Goal: Task Accomplishment & Management: Use online tool/utility

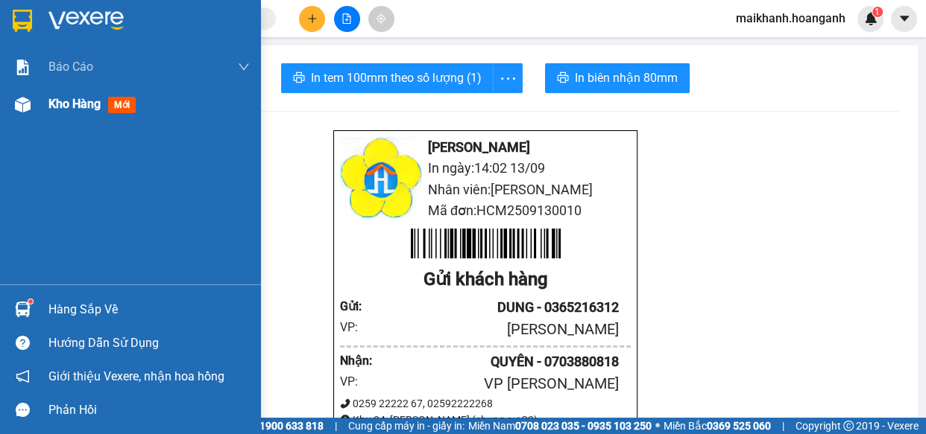
click at [80, 107] on span "Kho hàng" at bounding box center [74, 104] width 52 height 14
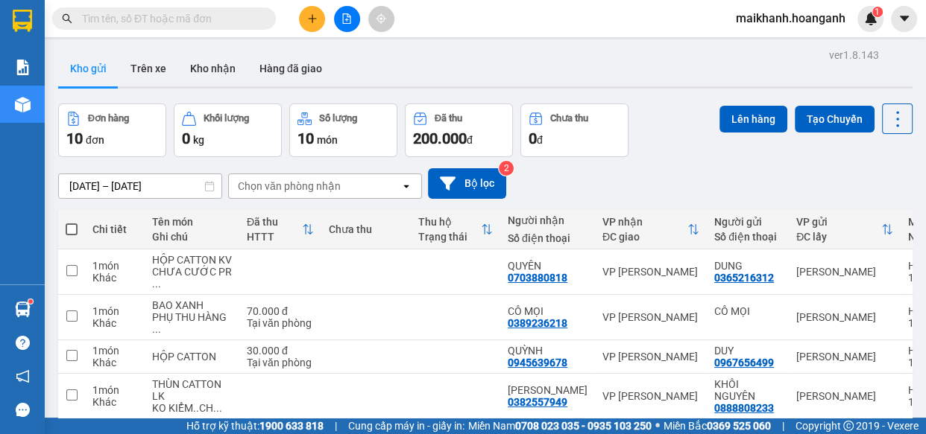
click at [75, 230] on span at bounding box center [72, 230] width 12 height 12
click at [72, 222] on input "checkbox" at bounding box center [72, 222] width 0 height 0
checkbox input "true"
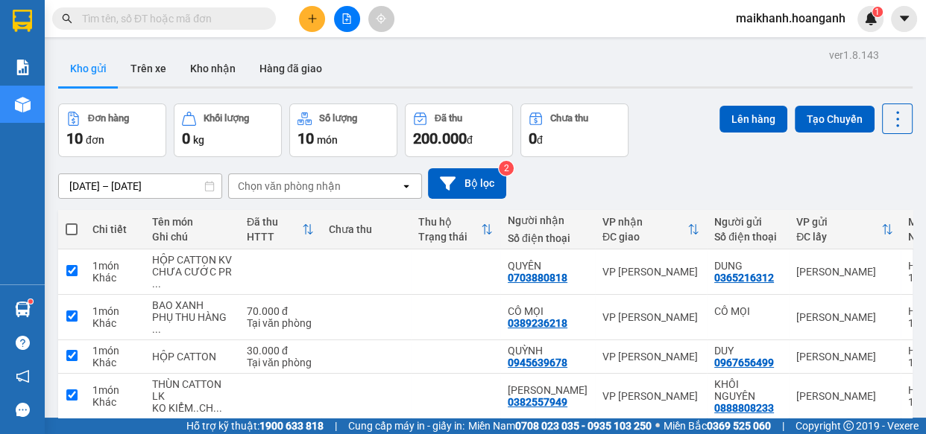
checkbox input "true"
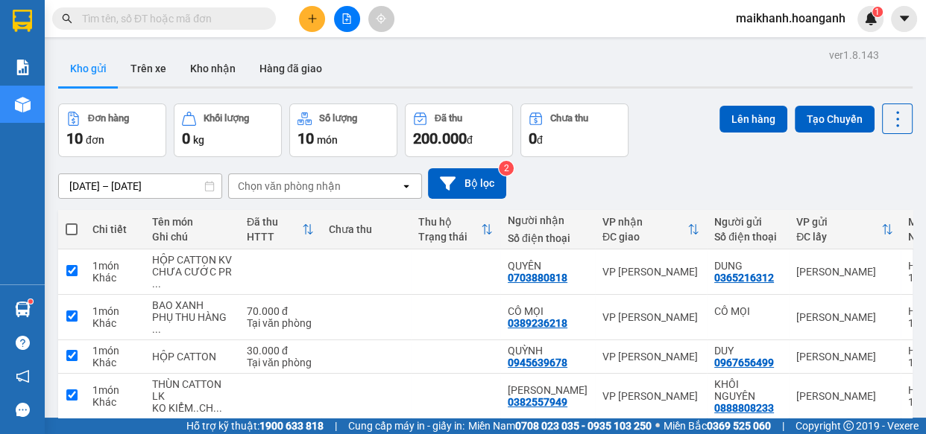
checkbox input "true"
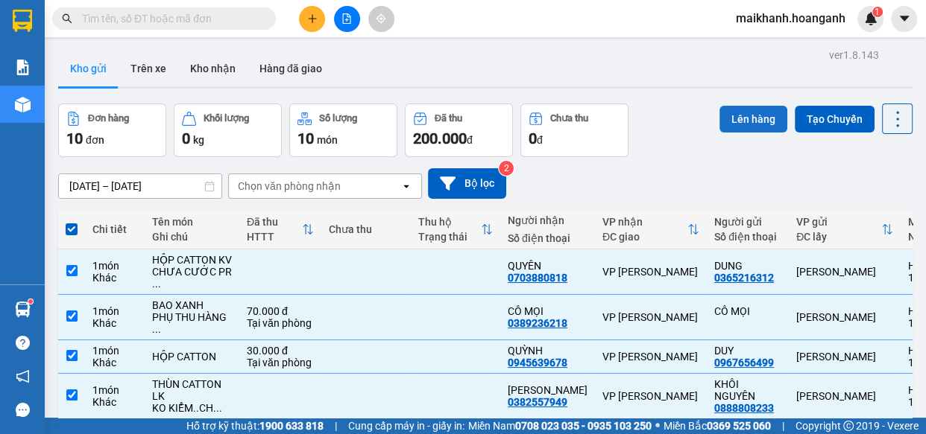
click at [744, 123] on button "Lên hàng" at bounding box center [753, 119] width 68 height 27
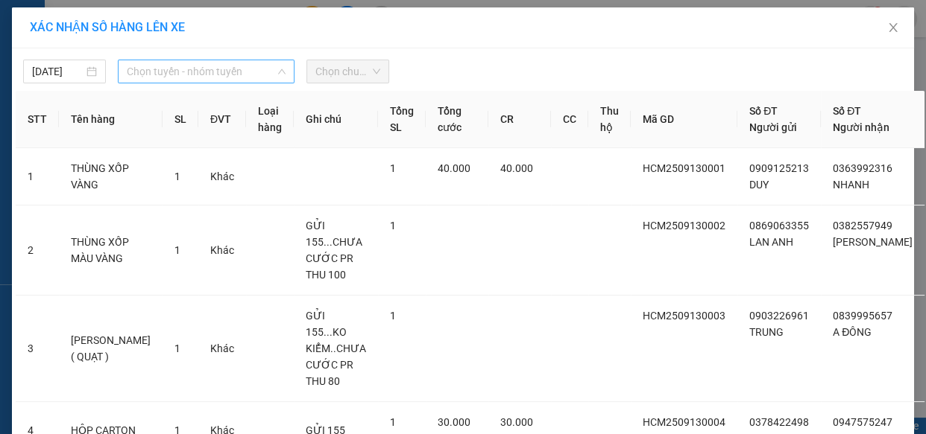
click at [258, 69] on span "Chọn tuyến - nhóm tuyến" at bounding box center [206, 71] width 159 height 22
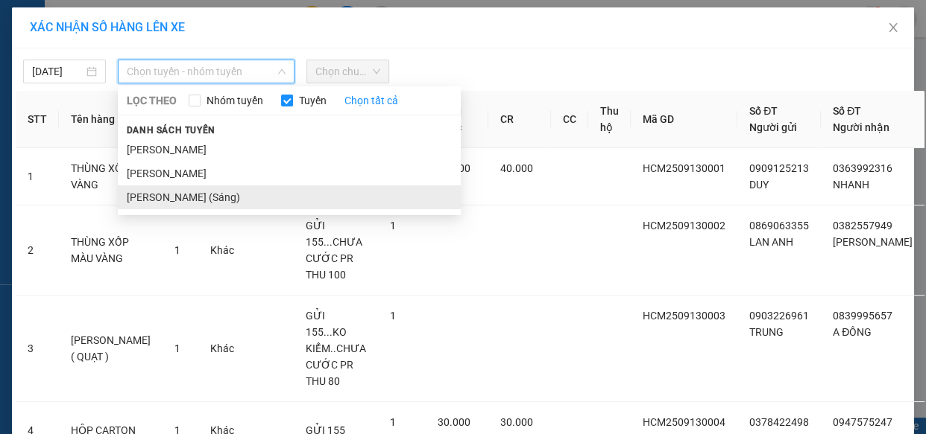
click at [239, 197] on li "[PERSON_NAME] (Sáng)" at bounding box center [289, 198] width 343 height 24
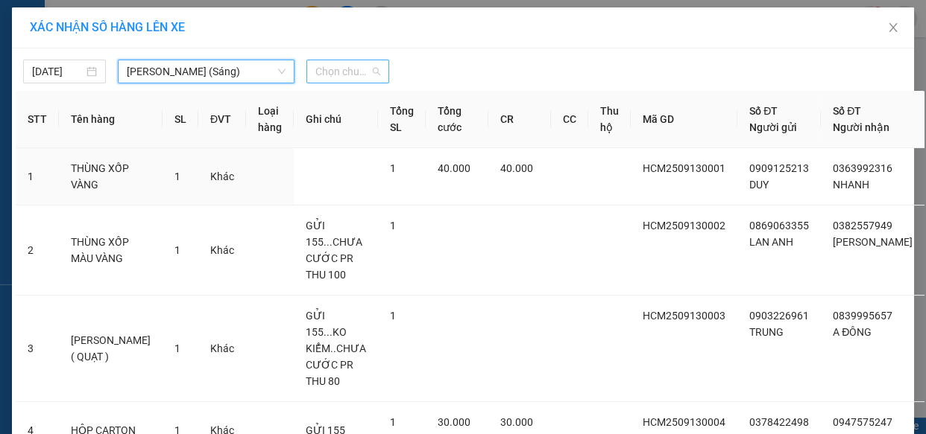
click at [357, 67] on span "Chọn chuyến" at bounding box center [347, 71] width 65 height 22
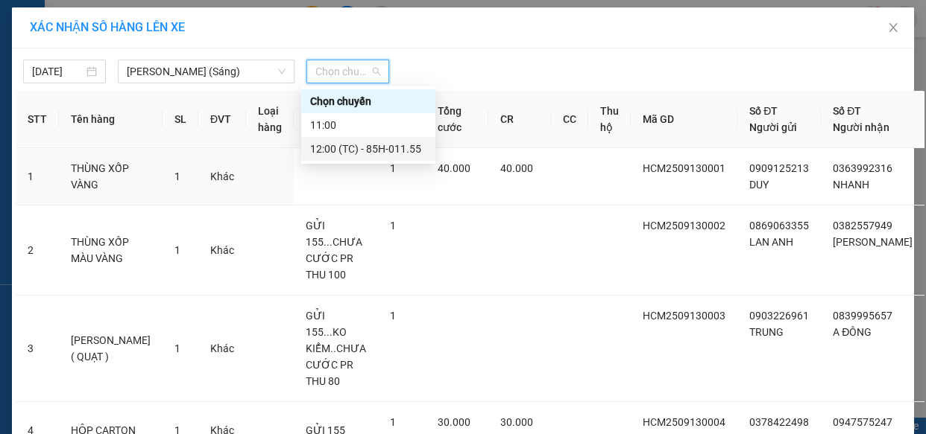
click at [412, 149] on div "12:00 (TC) - 85H-011.55" at bounding box center [368, 149] width 116 height 16
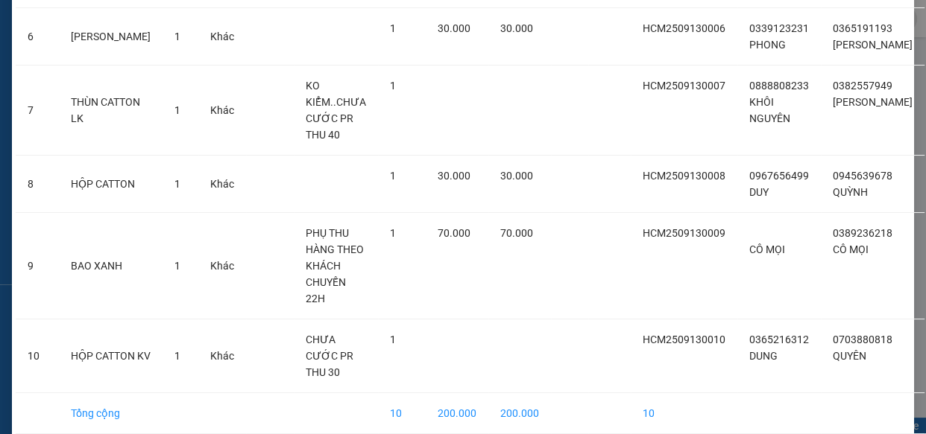
scroll to position [560, 0]
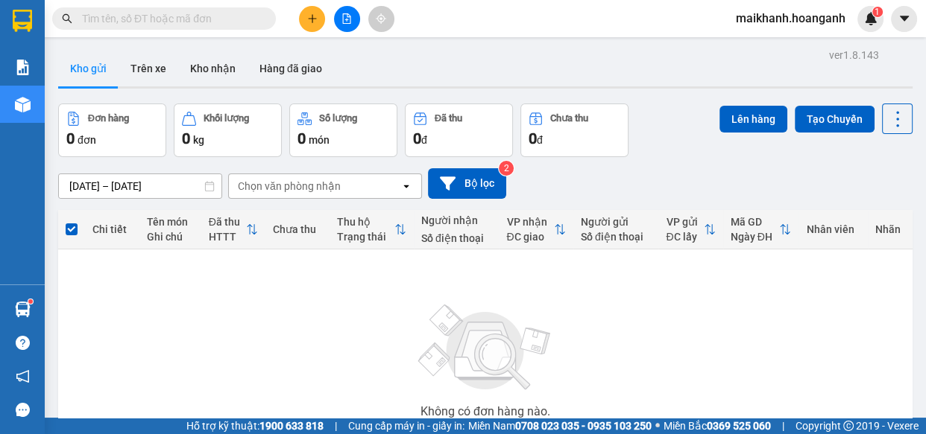
click at [797, 17] on span "maikhanh.hoanganh" at bounding box center [790, 18] width 133 height 19
click at [782, 45] on span "Đăng xuất" at bounding box center [797, 46] width 101 height 16
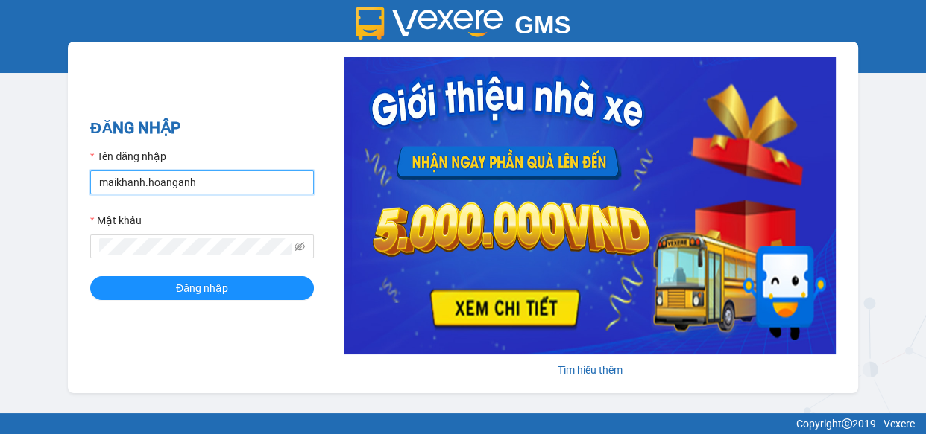
click at [249, 189] on input "maikhanh.hoanganh" at bounding box center [202, 183] width 224 height 24
type input "xuanhoang.hoanganh"
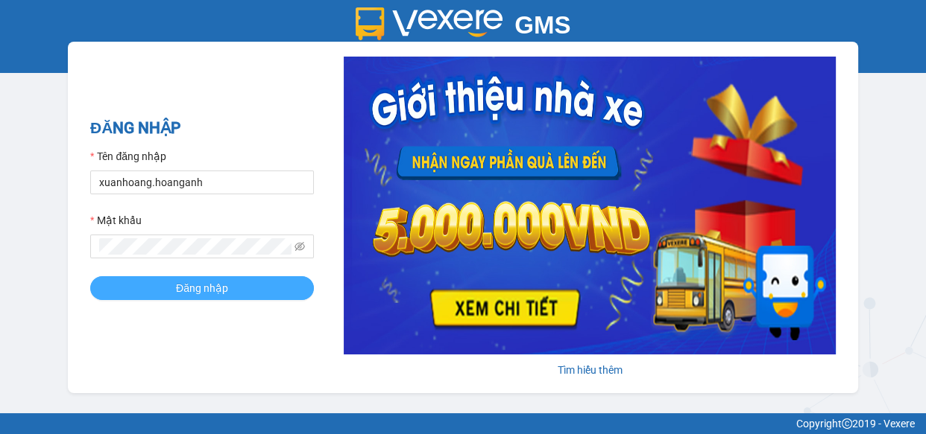
click at [234, 287] on button "Đăng nhập" at bounding box center [202, 288] width 224 height 24
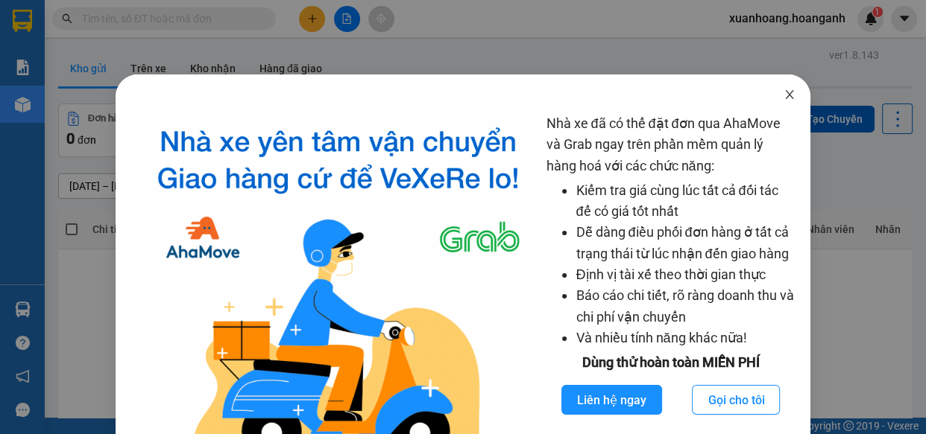
click at [785, 97] on icon "close" at bounding box center [789, 94] width 8 height 9
